Goal: Find specific page/section: Find specific page/section

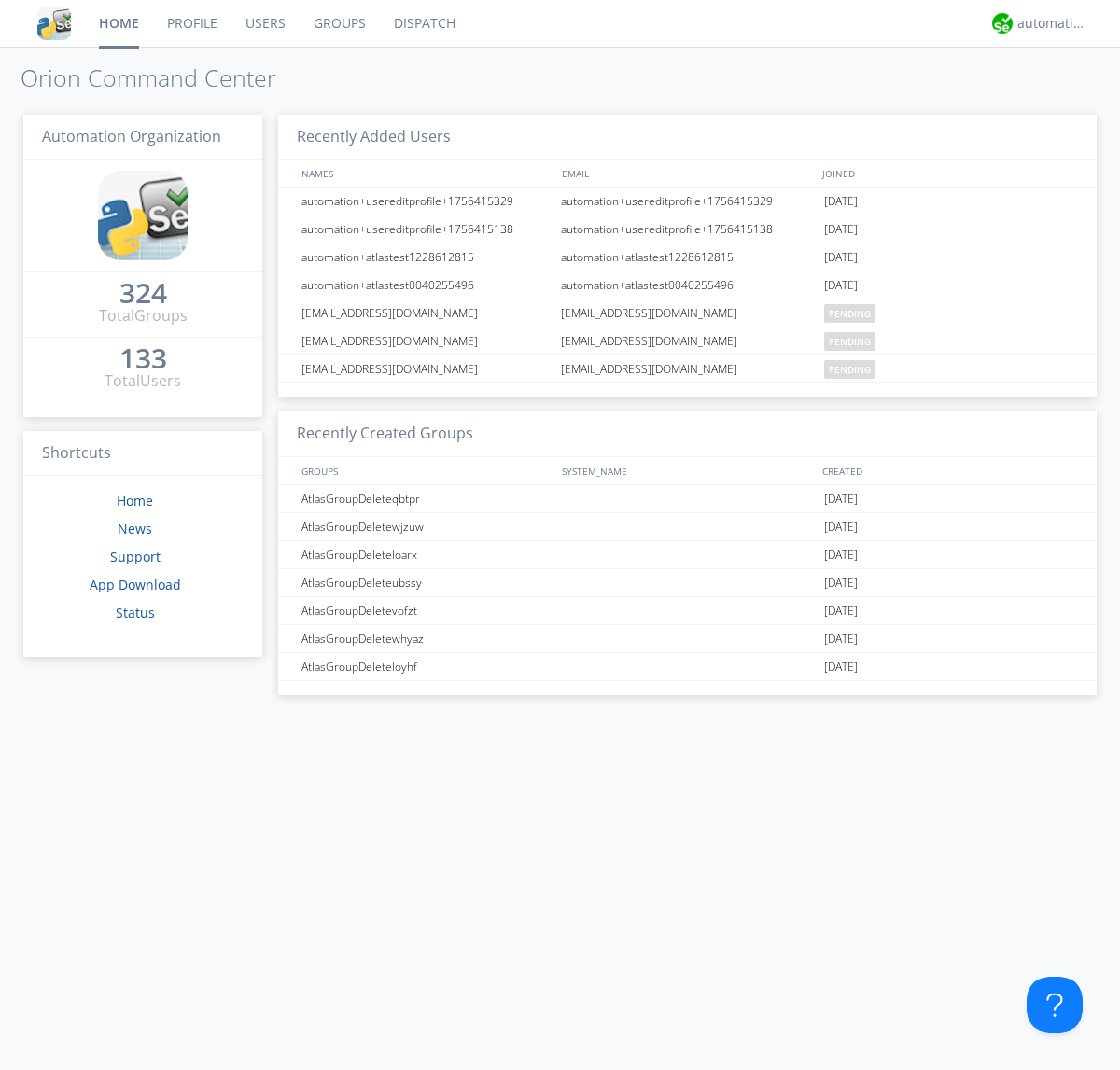
click at [338, 23] on link "Groups" at bounding box center [340, 23] width 81 height 47
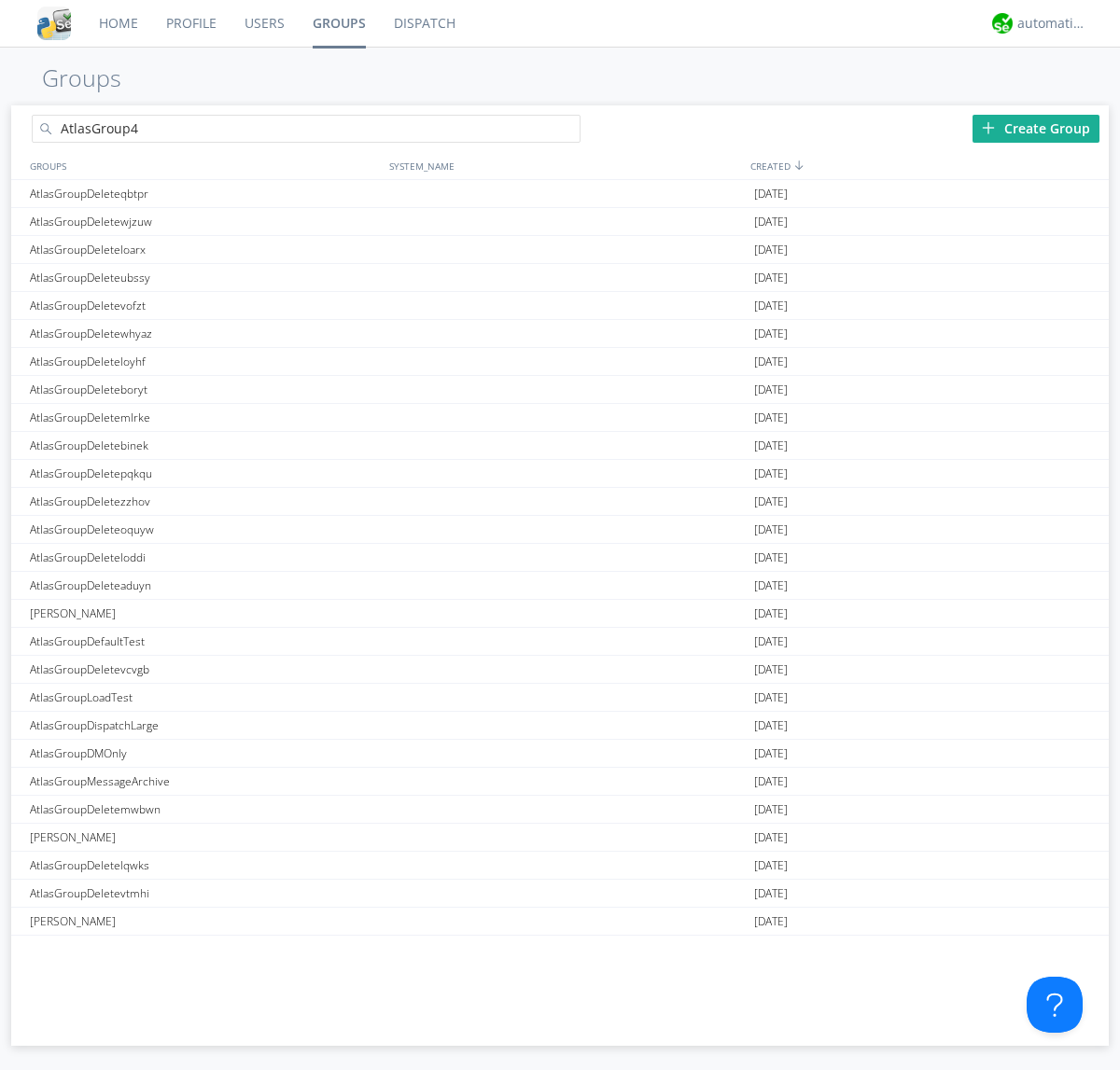
type input "AtlasGroup4"
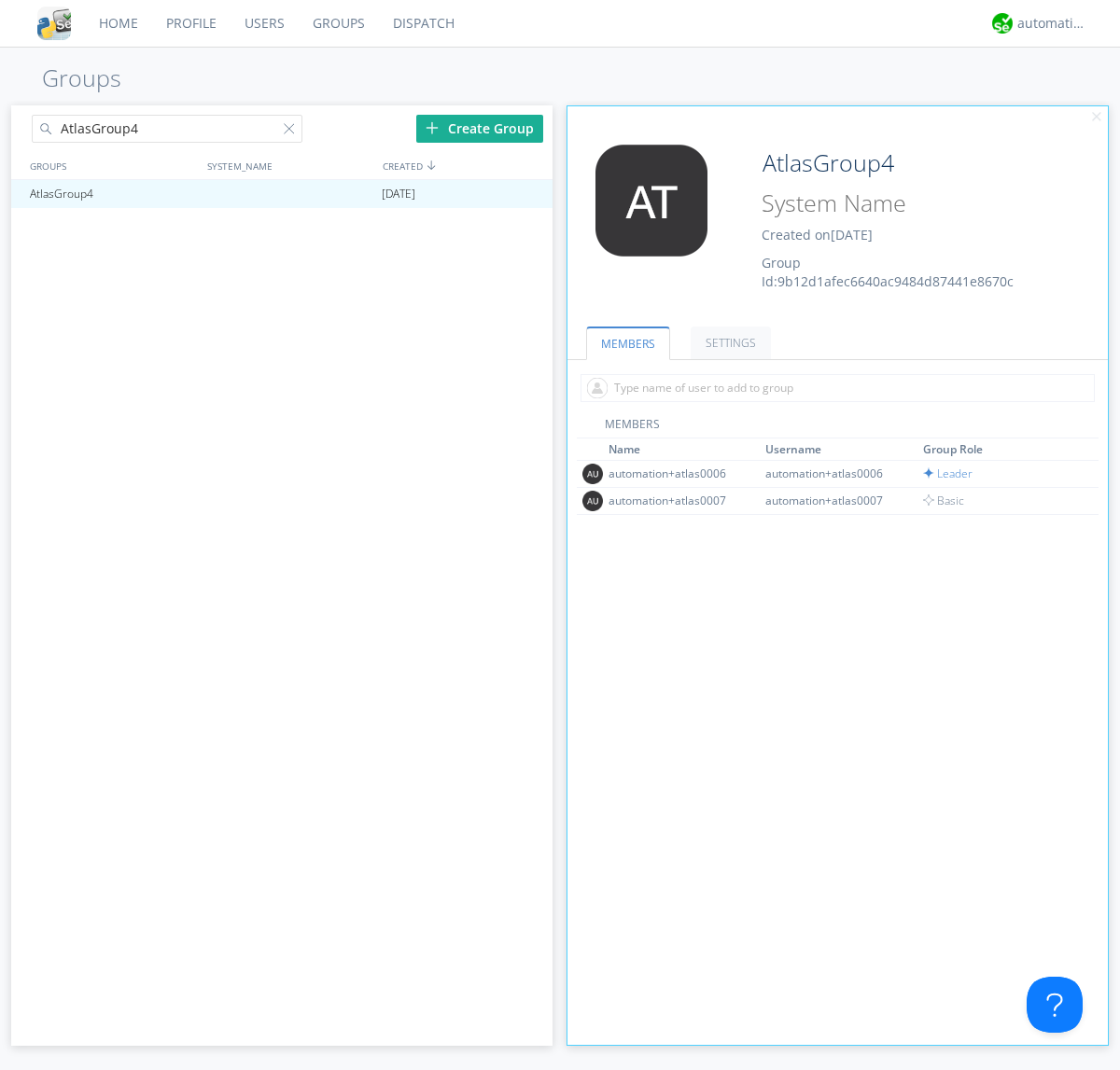
click at [728, 343] on link "SETTINGS" at bounding box center [731, 343] width 81 height 33
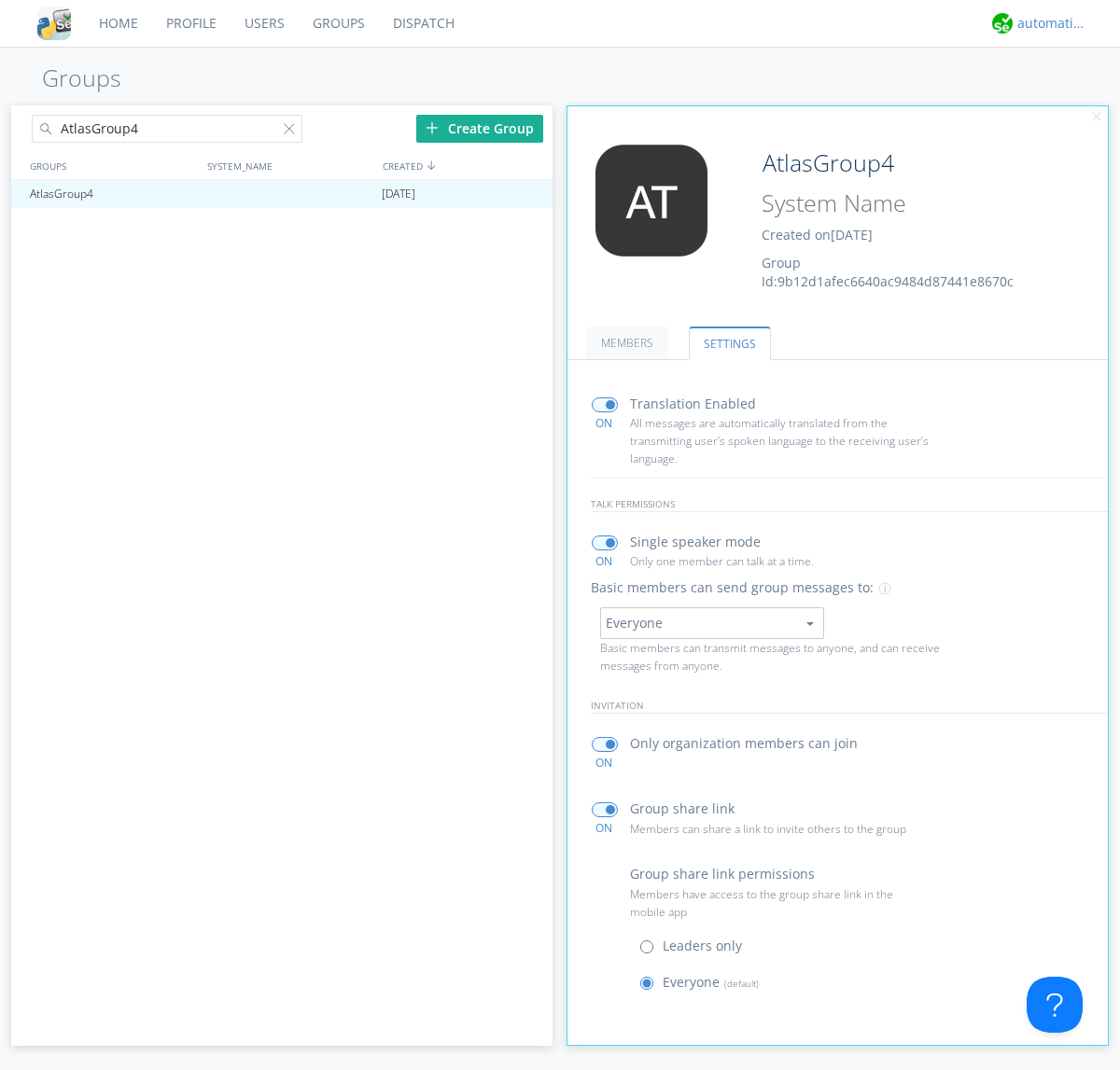
click at [1047, 23] on div "automation+atlas" at bounding box center [1052, 23] width 70 height 18
